Goal: Information Seeking & Learning: Learn about a topic

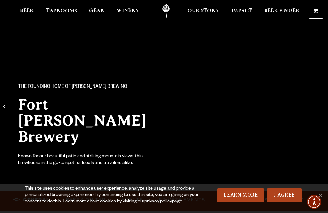
click at [287, 192] on link "I Agree" at bounding box center [284, 195] width 35 height 14
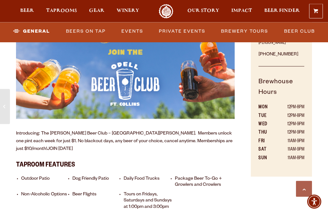
scroll to position [438, 0]
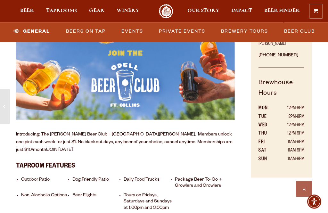
click at [145, 177] on li "Daily Food Trucks" at bounding box center [148, 183] width 49 height 12
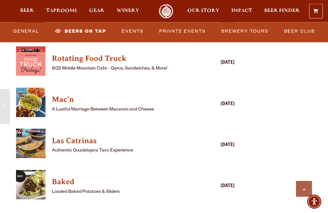
scroll to position [1864, 0]
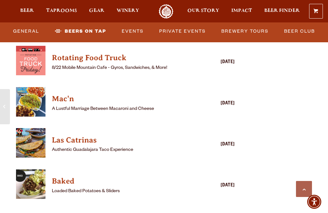
click at [63, 176] on h4 "Baked" at bounding box center [116, 181] width 129 height 10
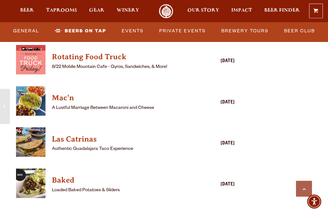
scroll to position [1872, 0]
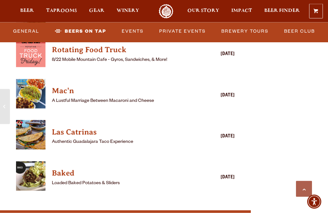
click at [30, 162] on img "View Baked details (opens in a new window)" at bounding box center [30, 176] width 29 height 29
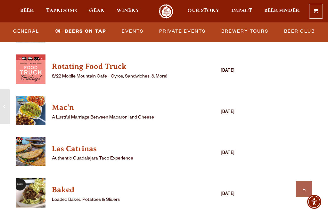
click at [136, 34] on link "Events" at bounding box center [132, 31] width 27 height 15
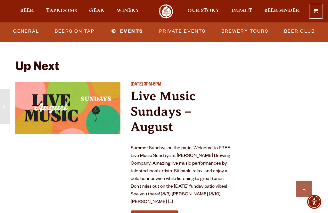
scroll to position [2526, 0]
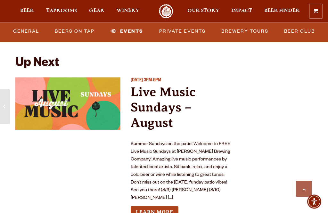
click at [198, 149] on p "Summer Sundays on the patio! Welcome to FREE Live Music Sundays at Odell Brewin…" at bounding box center [183, 172] width 105 height 62
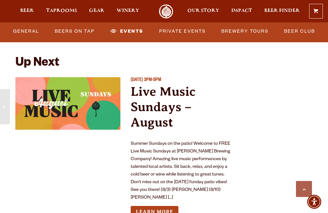
click at [165, 206] on link "Learn More" at bounding box center [155, 212] width 48 height 12
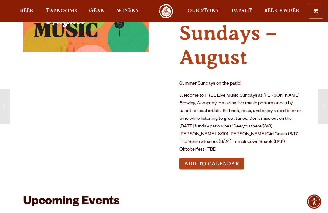
scroll to position [52, 0]
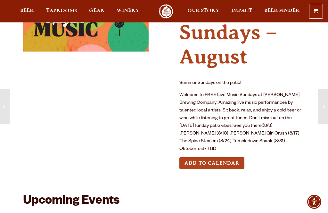
click at [115, 2] on div at bounding box center [164, 11] width 328 height 22
click at [124, 7] on link "Winery" at bounding box center [128, 11] width 31 height 14
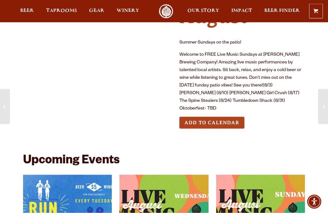
scroll to position [92, 0]
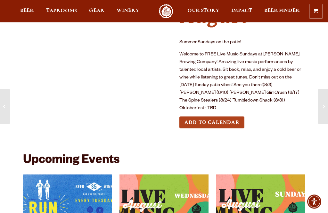
click at [168, 7] on link "Odell Home" at bounding box center [166, 11] width 24 height 14
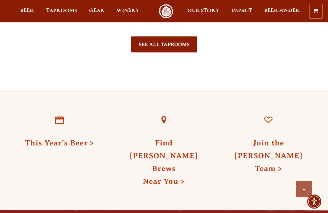
scroll to position [1396, 0]
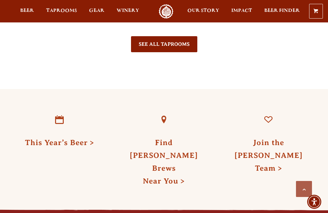
click at [272, 138] on link "Join the [PERSON_NAME] Team" at bounding box center [269, 155] width 68 height 34
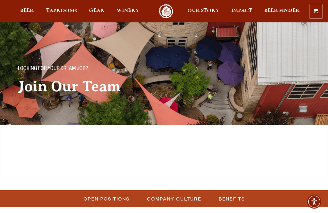
scroll to position [18, 0]
click at [104, 194] on span "Open Positions" at bounding box center [107, 198] width 46 height 9
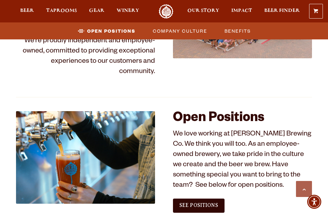
scroll to position [291, 0]
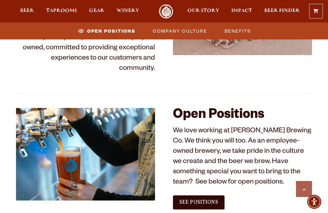
click at [214, 199] on span "See Positions" at bounding box center [198, 202] width 39 height 6
